Goal: Information Seeking & Learning: Learn about a topic

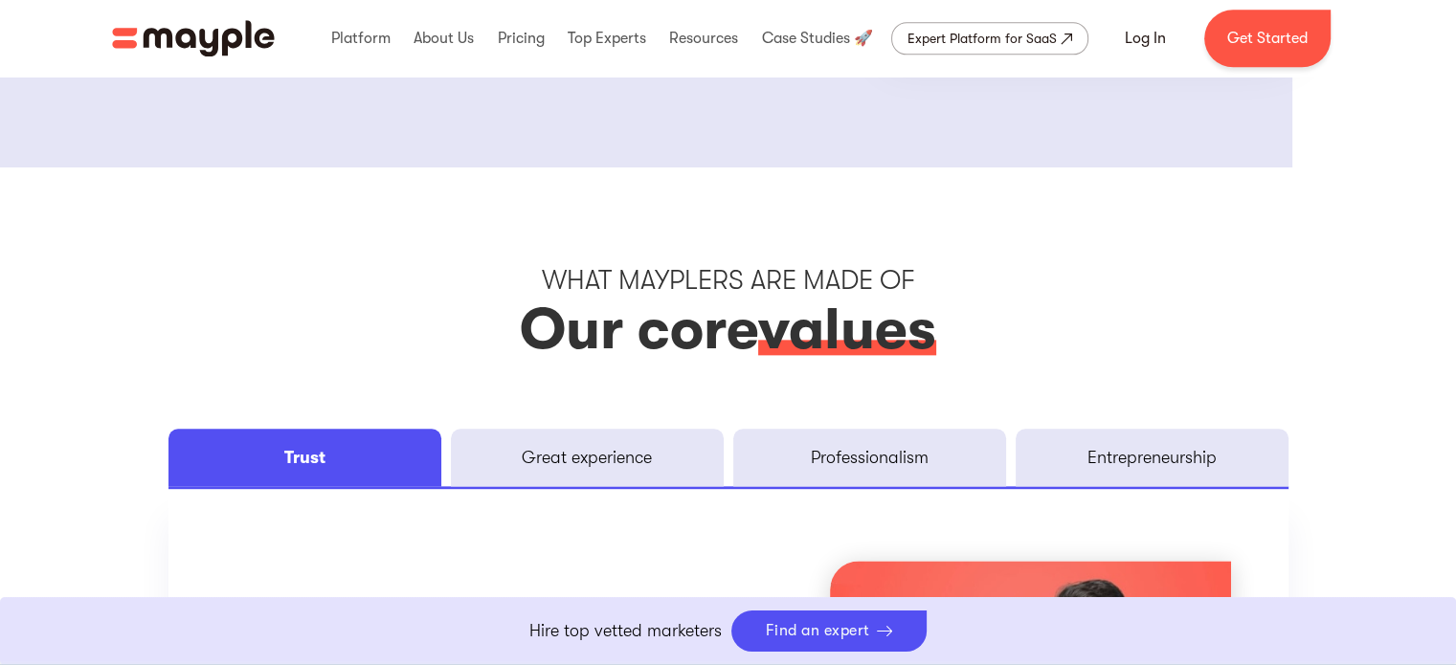
scroll to position [2419, 0]
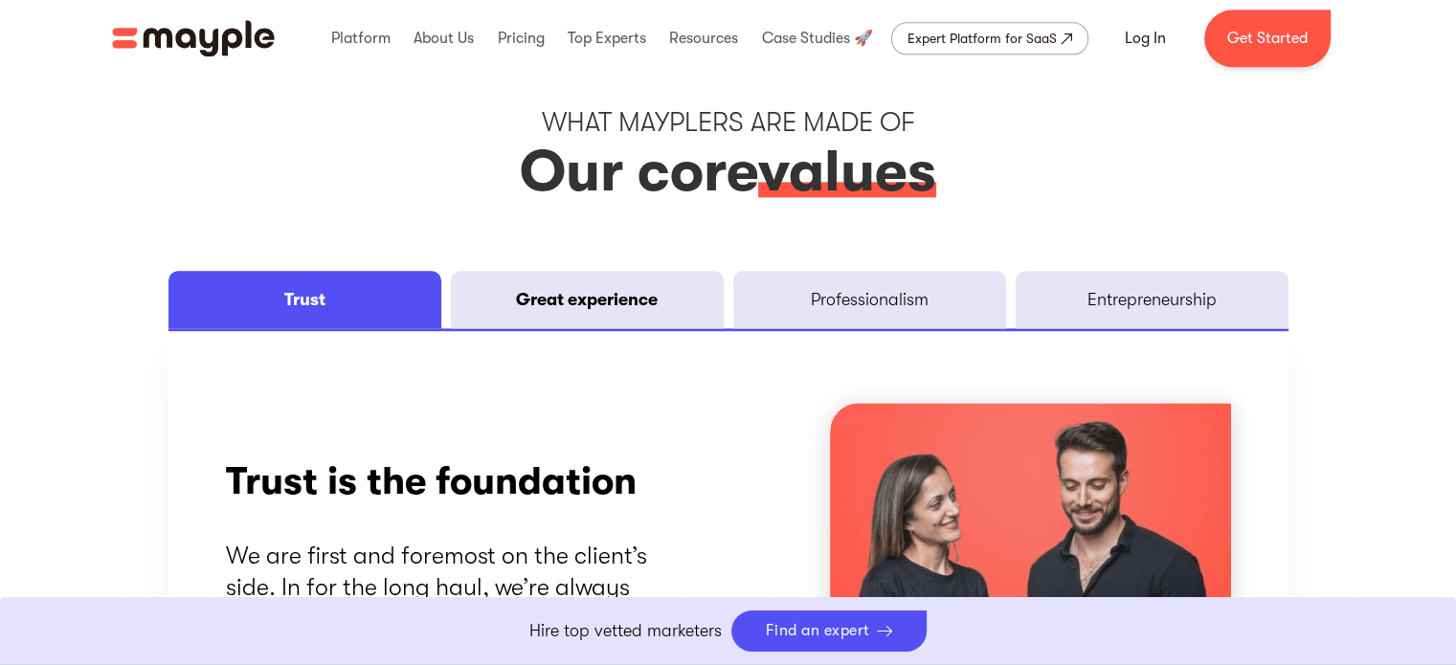
click at [580, 317] on link "Great experience" at bounding box center [587, 299] width 273 height 57
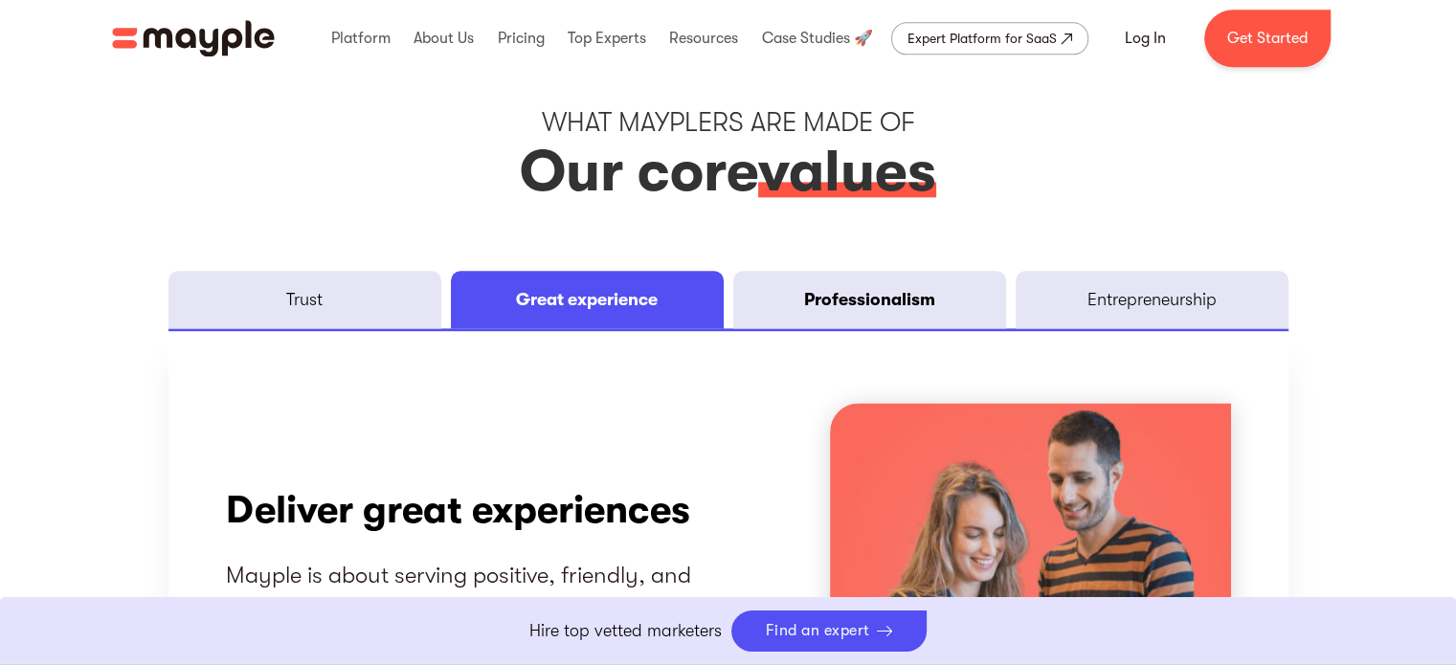
click at [862, 300] on div "Professionalism" at bounding box center [869, 299] width 131 height 23
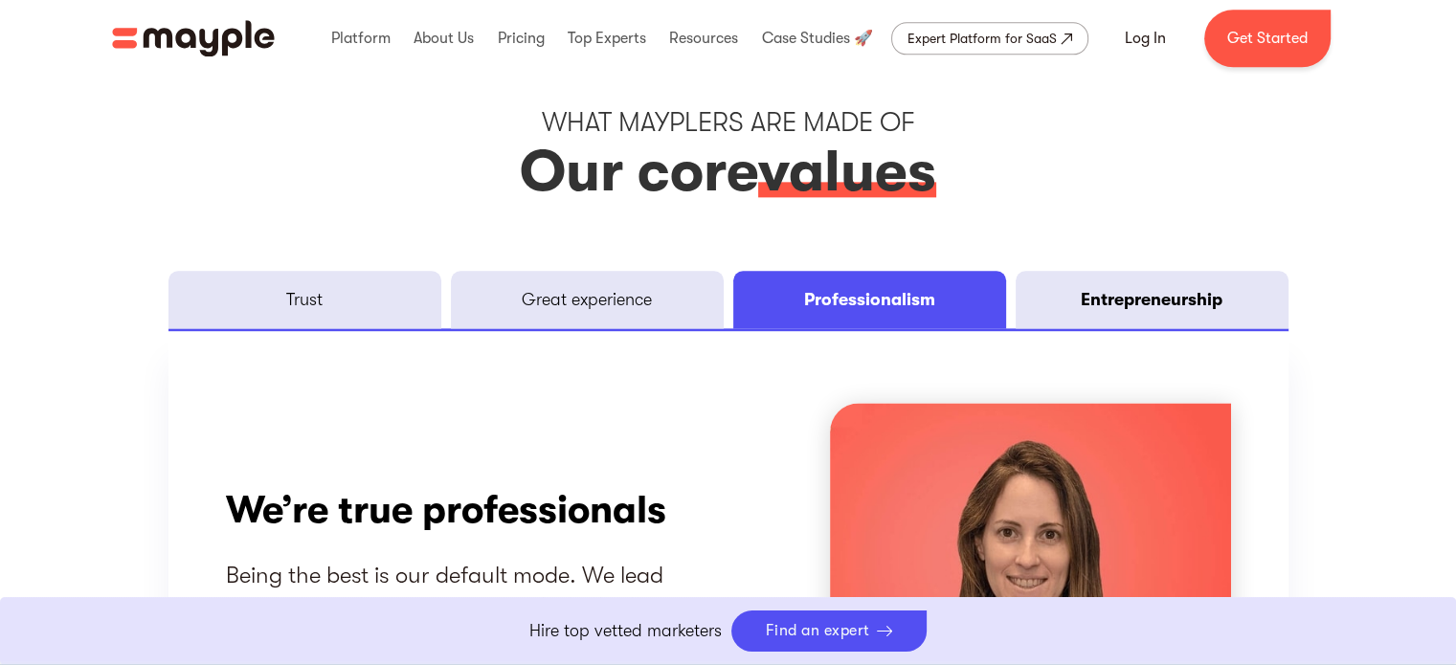
click at [1099, 297] on div "Entrepreneurship" at bounding box center [1152, 299] width 142 height 23
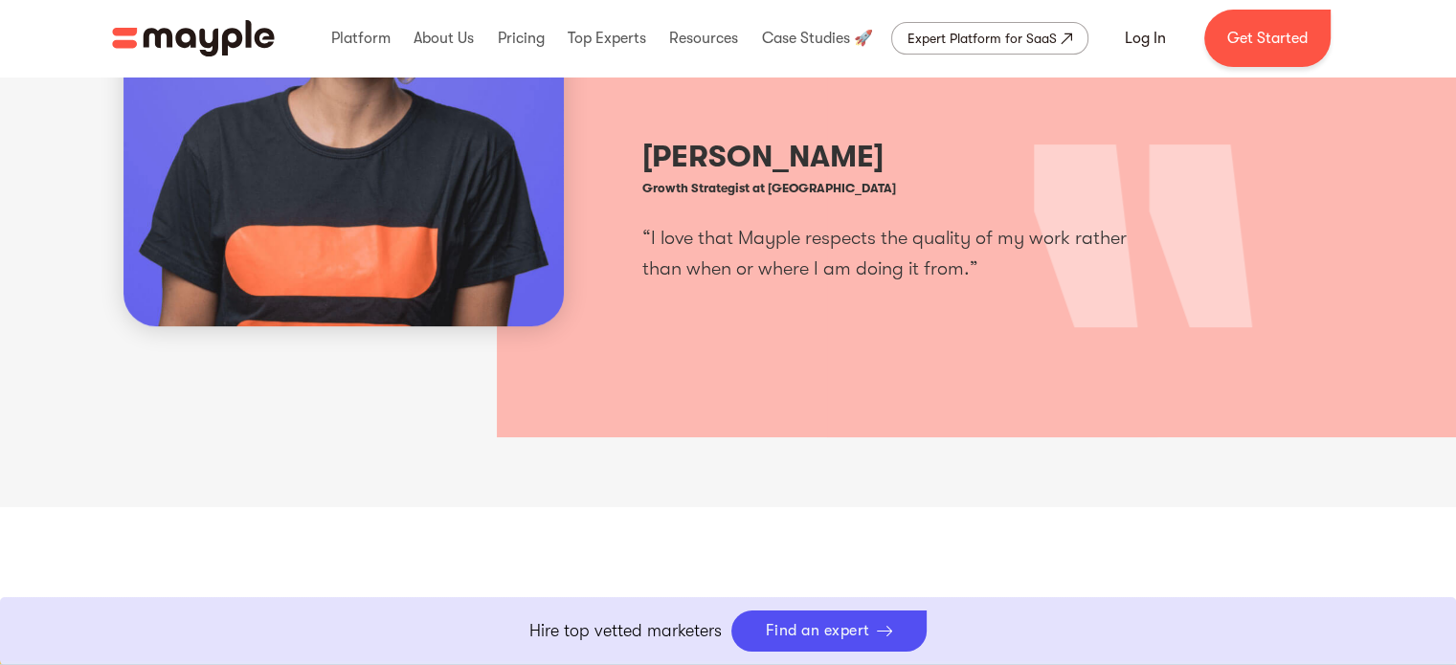
scroll to position [408, 0]
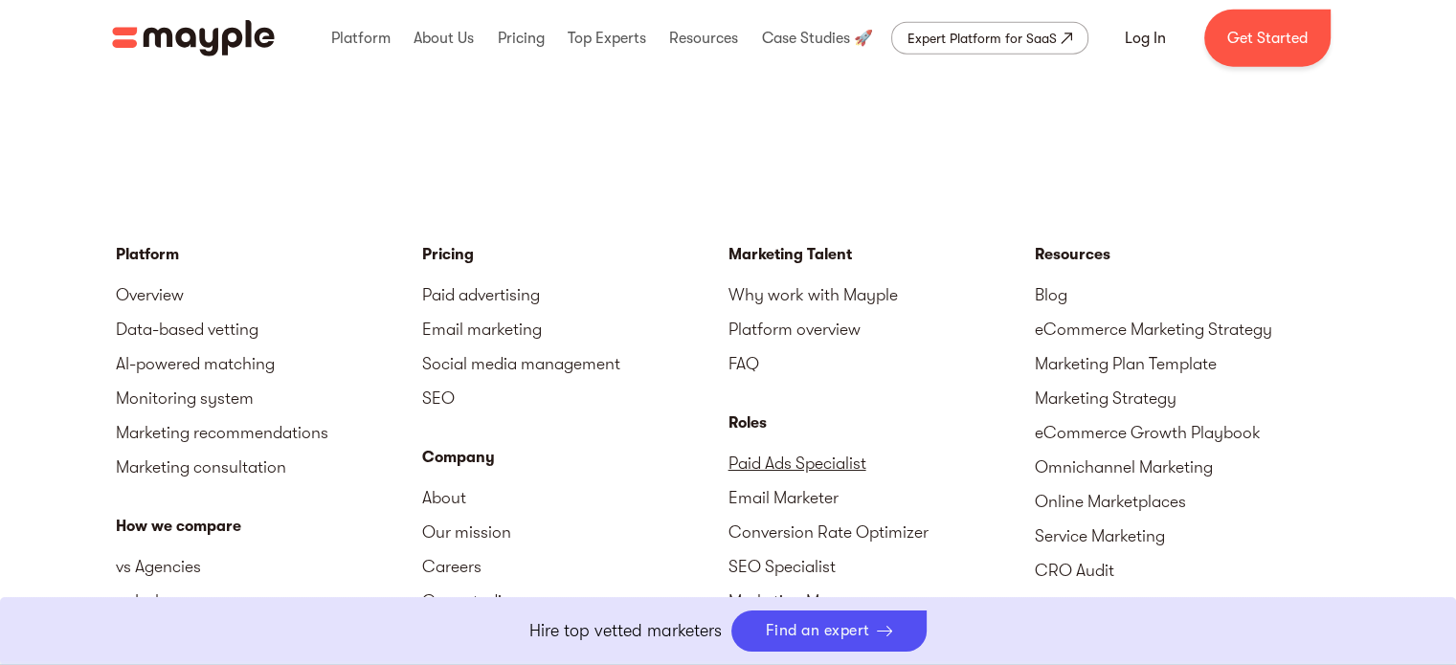
scroll to position [4459, 0]
